Goal: Information Seeking & Learning: Learn about a topic

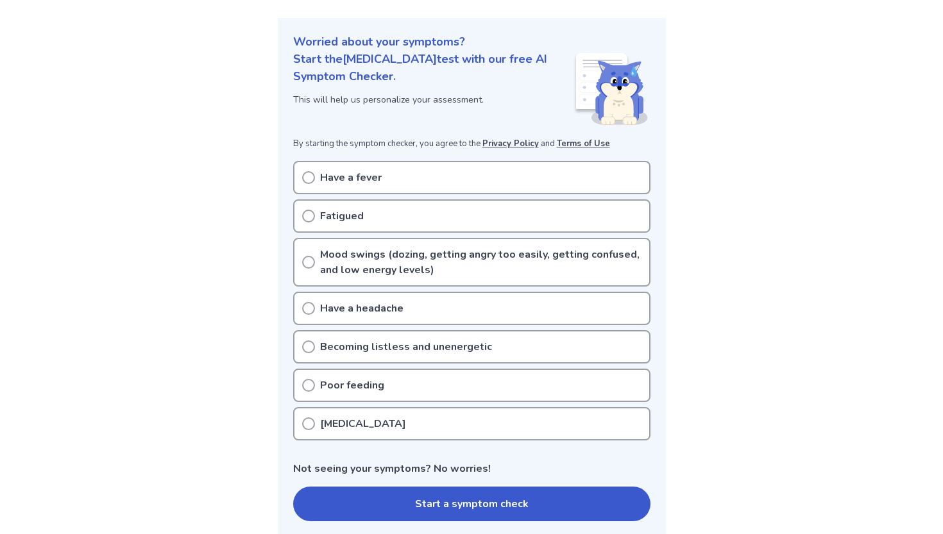
scroll to position [134, 0]
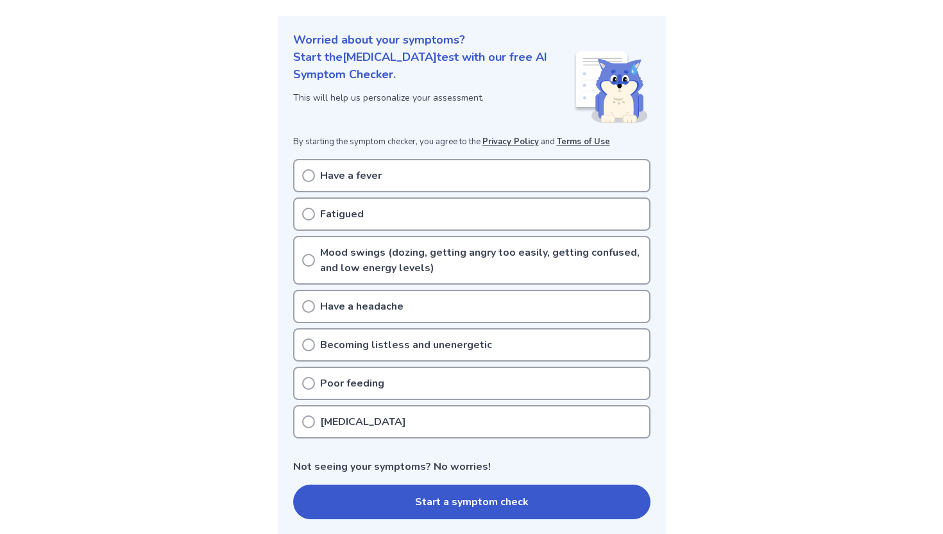
click at [426, 223] on div "Fatigued" at bounding box center [471, 214] width 357 height 33
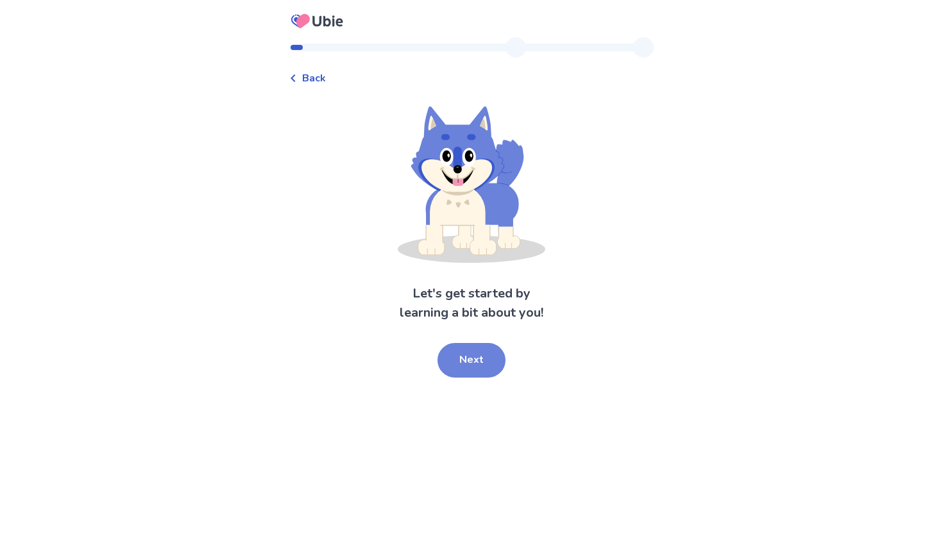
click at [480, 369] on button "Next" at bounding box center [471, 360] width 68 height 35
